Goal: Task Accomplishment & Management: Use online tool/utility

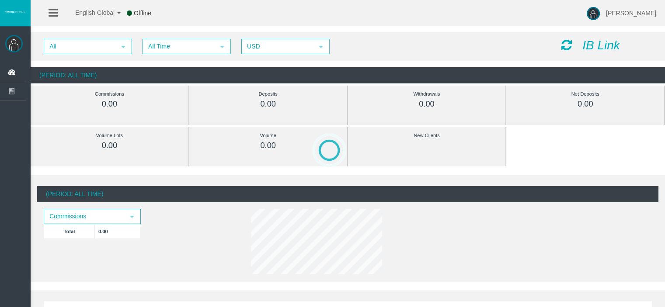
click at [591, 45] on icon "IB Link" at bounding box center [601, 45] width 38 height 14
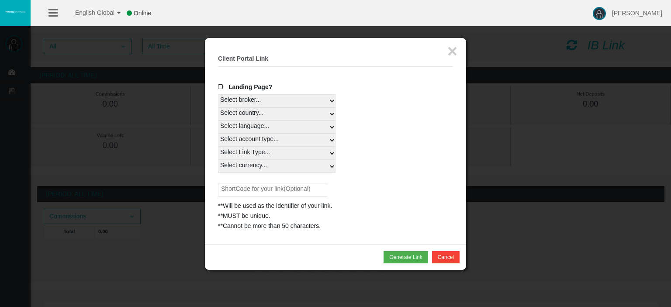
click at [239, 111] on select "Select country... Rest of the World" at bounding box center [277, 114] width 118 height 13
select select
click at [218, 108] on select "Select country... Rest of the World" at bounding box center [277, 114] width 118 height 13
click at [252, 128] on select "Select language... English Japanese Chinese Portuguese Spanish Czech German Fre…" at bounding box center [277, 127] width 118 height 13
click at [218, 121] on select "Select language... English Japanese Chinese Portuguese Spanish Czech German Fre…" at bounding box center [277, 127] width 118 height 13
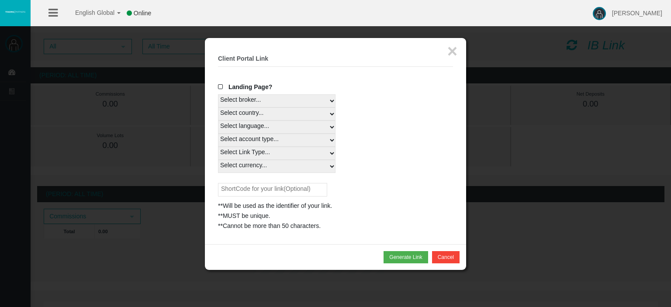
click at [250, 127] on select "Select language... English Japanese Chinese Portuguese Spanish Czech German Fre…" at bounding box center [277, 127] width 118 height 13
select select
click at [218, 121] on select "Select language... English Japanese Chinese Portuguese Spanish Czech German Fre…" at bounding box center [277, 127] width 118 height 13
click at [254, 145] on select "Select account type... All Platforms Trade Copy MT4 LiveFloatingSpreadAccount M…" at bounding box center [277, 140] width 118 height 13
select select
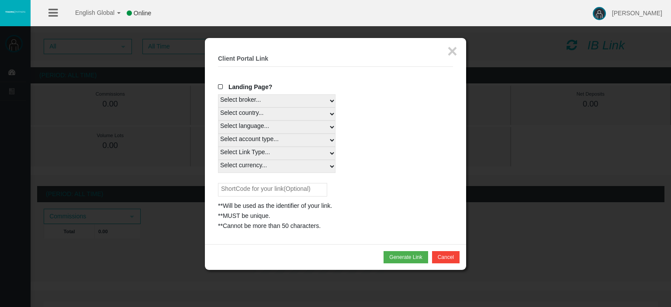
click at [218, 134] on select "Select account type... All Platforms Trade Copy MT4 LiveFloatingSpreadAccount M…" at bounding box center [277, 140] width 118 height 13
click at [253, 153] on select "Select Link Type... Real" at bounding box center [277, 153] width 118 height 13
select select "Real"
click at [218, 147] on select "Select Link Type... Real" at bounding box center [277, 153] width 118 height 13
drag, startPoint x: 249, startPoint y: 166, endPoint x: 249, endPoint y: 172, distance: 5.7
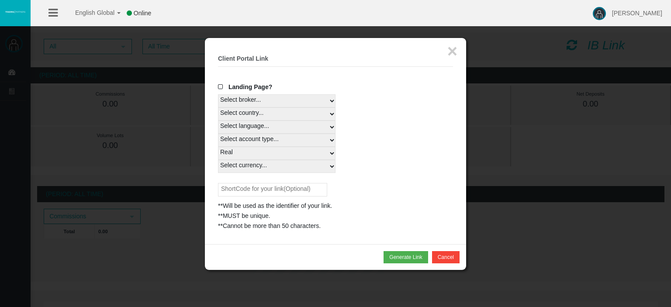
click at [249, 166] on select "Select currency... All Currencies" at bounding box center [277, 166] width 118 height 13
select select "All Currencies"
click at [218, 160] on select "Select currency... All Currencies" at bounding box center [277, 166] width 118 height 13
click at [269, 190] on input "text" at bounding box center [272, 190] width 109 height 14
click at [226, 187] on input "BOGIMAN" at bounding box center [272, 190] width 109 height 14
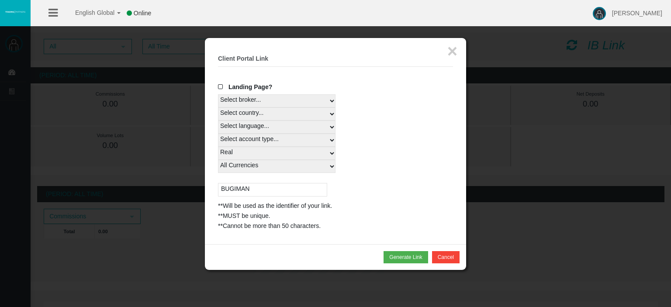
drag, startPoint x: 287, startPoint y: 187, endPoint x: 81, endPoint y: 170, distance: 206.1
click at [78, 170] on body "English Global 简体中文 English Global 日本語 한국어 Online Angel Campos Rodriguez Help L…" at bounding box center [335, 153] width 671 height 307
type input "BUGIMAN"
click at [409, 256] on button "Generate Link" at bounding box center [406, 257] width 44 height 12
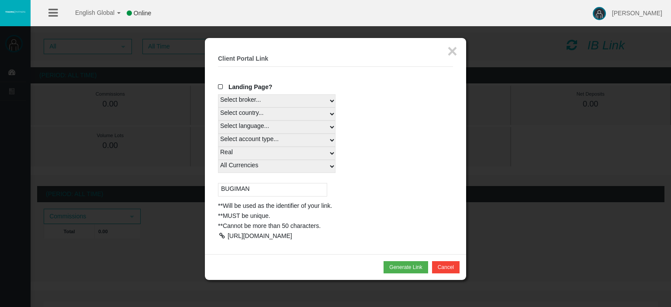
click at [222, 236] on div at bounding box center [222, 236] width 8 height 6
click at [454, 57] on button "×" at bounding box center [453, 50] width 10 height 17
